Goal: Download file/media

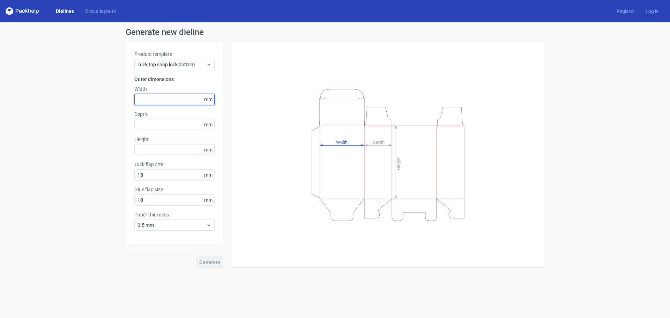
click at [186, 99] on input "text" at bounding box center [174, 99] width 80 height 11
type input "162"
type input "32"
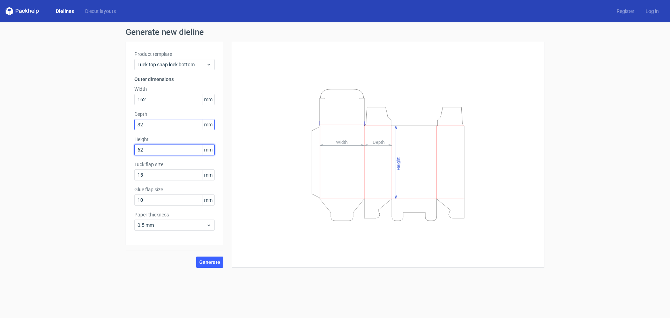
type input "62"
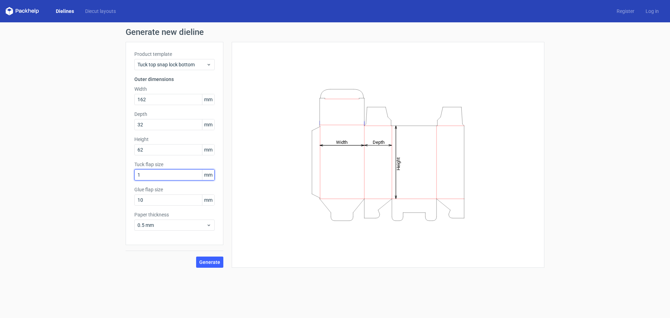
type input "15"
type input "12"
click at [209, 261] on span "Generate" at bounding box center [209, 262] width 21 height 5
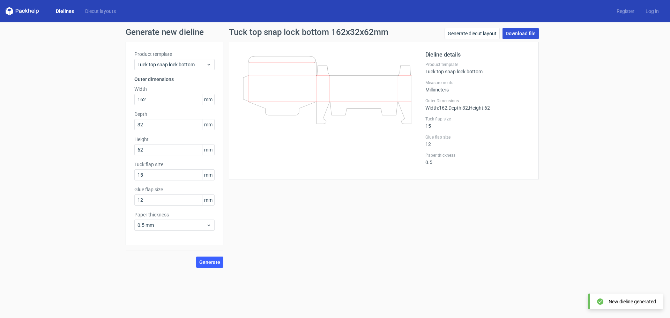
click at [516, 34] on link "Download file" at bounding box center [520, 33] width 36 height 11
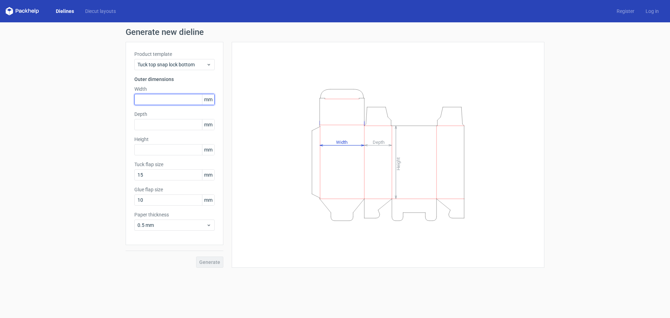
click at [177, 97] on input "text" at bounding box center [174, 99] width 80 height 11
type input "162"
type input "32"
type input "62"
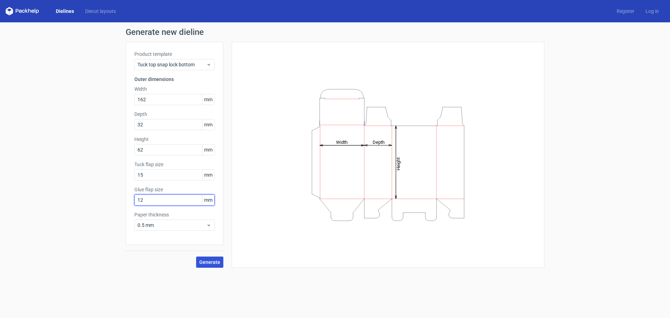
type input "12"
click at [208, 258] on button "Generate" at bounding box center [209, 261] width 27 height 11
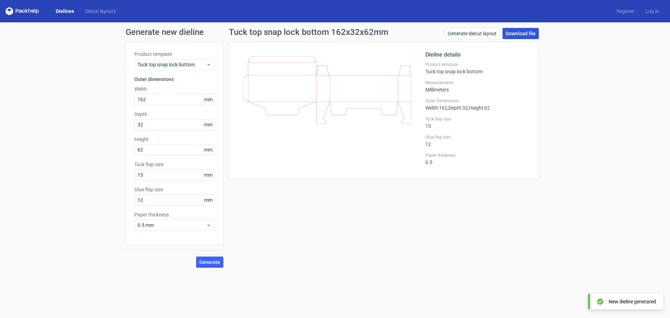
click at [511, 35] on link "Download file" at bounding box center [520, 33] width 36 height 11
click at [467, 32] on link "Generate diecut layout" at bounding box center [472, 33] width 55 height 11
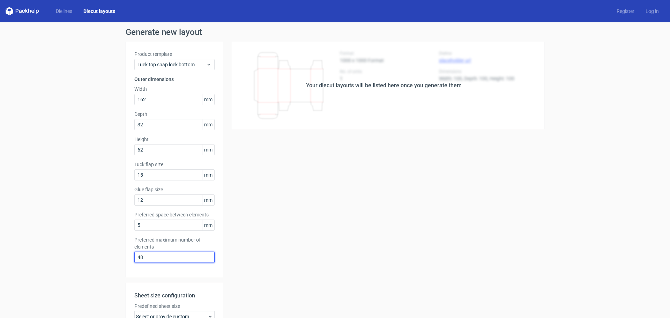
drag, startPoint x: 155, startPoint y: 254, endPoint x: 118, endPoint y: 249, distance: 38.0
click at [118, 249] on div "Generate new layout Product template Tuck top snap lock bottom Outer dimensions…" at bounding box center [335, 224] width 670 height 404
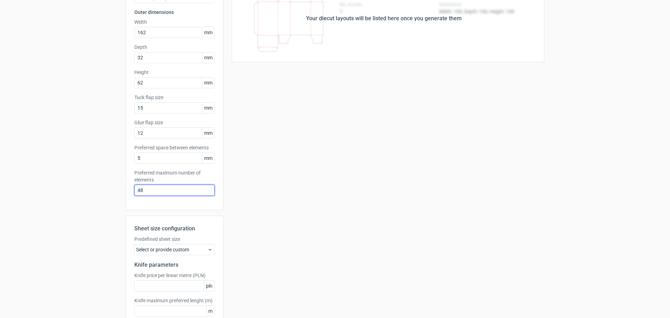
scroll to position [70, 0]
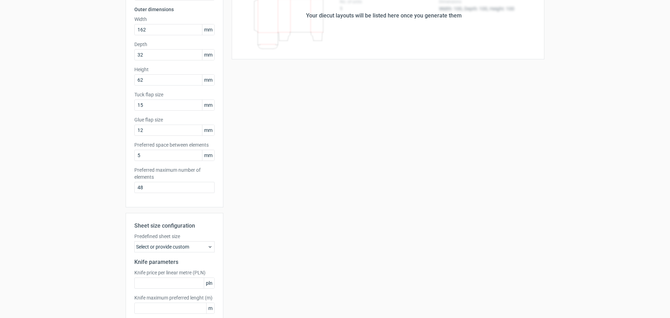
click at [271, 206] on div "Your diecut layouts will be listed here once you generate them Height Depth Wid…" at bounding box center [383, 161] width 321 height 379
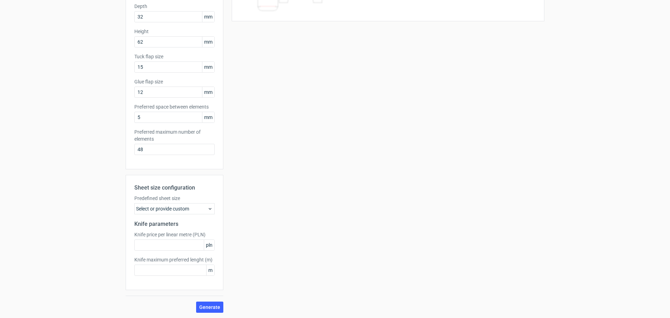
scroll to position [108, 0]
drag, startPoint x: 154, startPoint y: 147, endPoint x: 107, endPoint y: 147, distance: 46.1
click at [108, 147] on div "Generate new layout Product template Tuck top snap lock bottom Outer dimensions…" at bounding box center [335, 116] width 670 height 404
type input "1"
click at [213, 304] on span "Generate" at bounding box center [209, 306] width 21 height 5
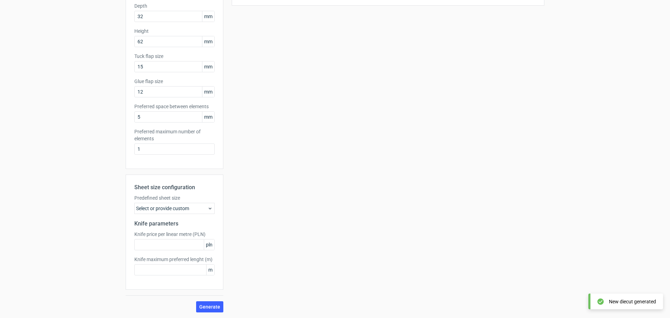
scroll to position [0, 0]
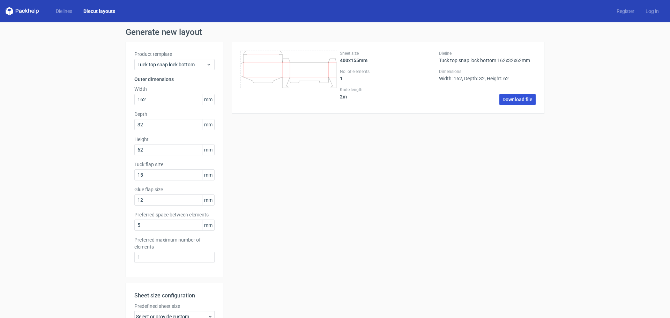
click at [508, 102] on link "Download file" at bounding box center [517, 99] width 36 height 11
click at [305, 188] on div "Sheet size 400x155mm No. of elements 1 Knife length 2 m Dieline Tuck top snap l…" at bounding box center [383, 231] width 321 height 379
